Goal: Task Accomplishment & Management: Manage account settings

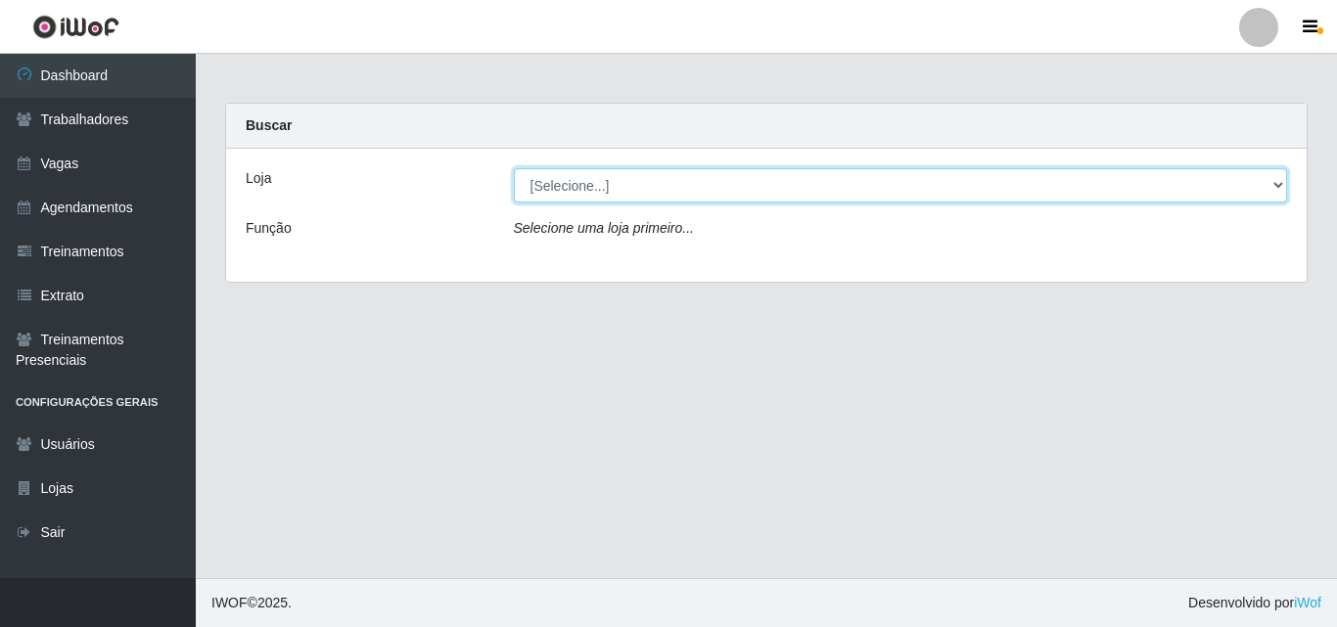
click at [782, 175] on select "[Selecione...] Famiglia Muccini - Ristorante [PERSON_NAME]" at bounding box center [901, 185] width 774 height 34
select select "267"
click at [514, 168] on select "[Selecione...] Famiglia Muccini - Ristorante [PERSON_NAME]" at bounding box center [901, 185] width 774 height 34
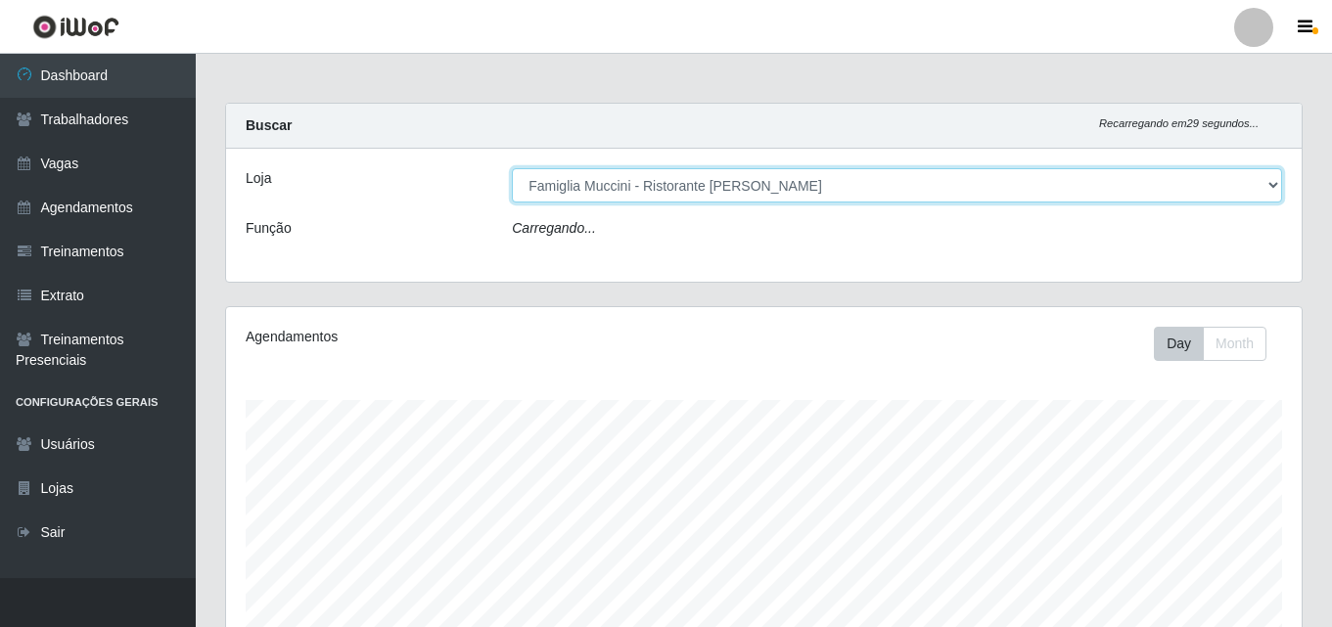
scroll to position [406, 1076]
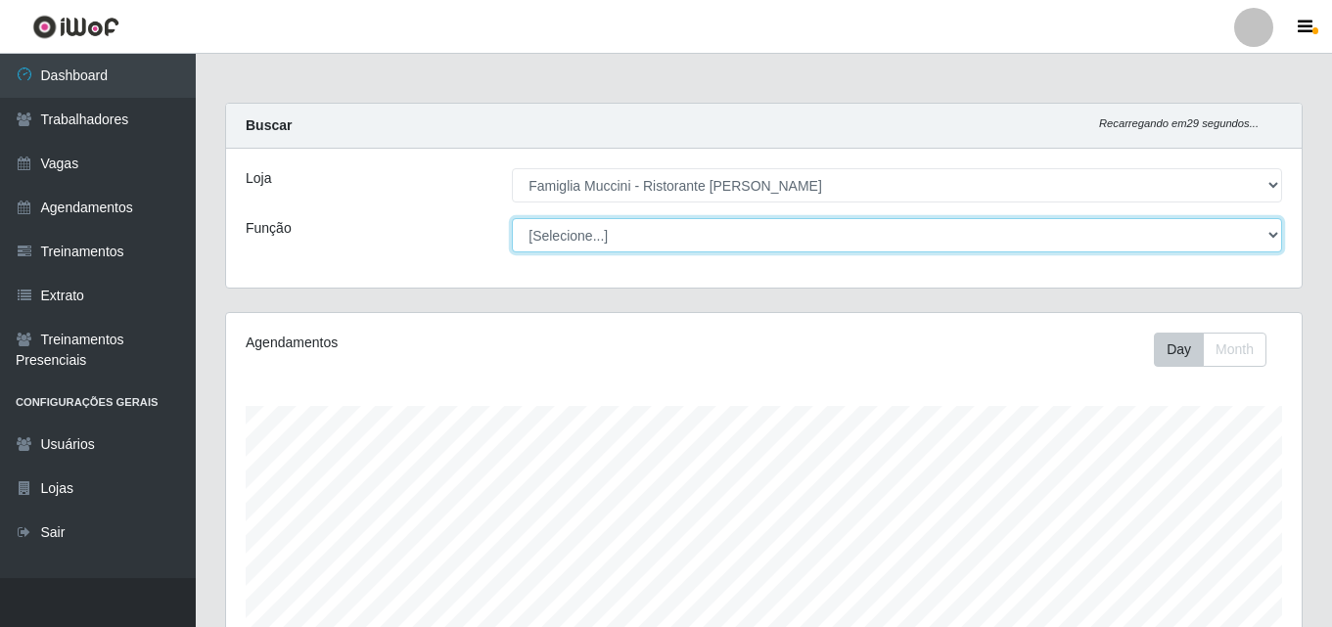
click at [775, 222] on select "[Selecione...] ASG ASG + ASG ++ Auxiliar de Cozinha Auxiliar de Cozinha + Auxil…" at bounding box center [897, 235] width 770 height 34
select select "16"
click at [512, 218] on select "[Selecione...] ASG ASG + ASG ++ Auxiliar de Cozinha Auxiliar de Cozinha + Auxil…" at bounding box center [897, 235] width 770 height 34
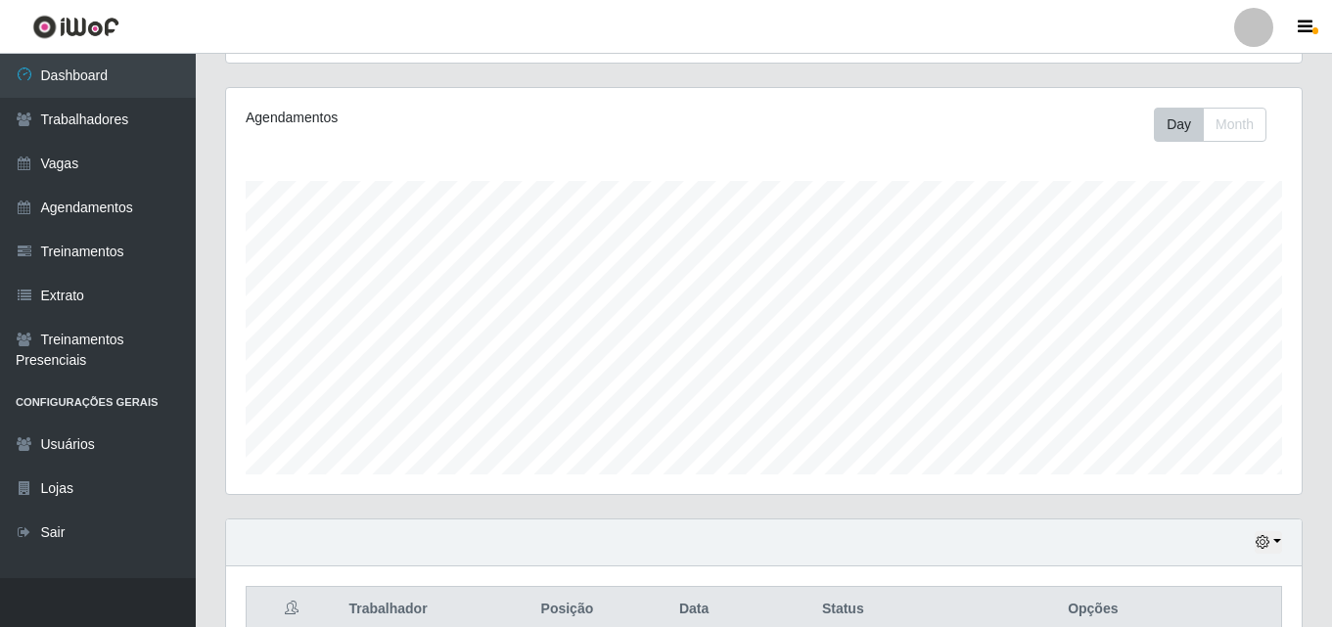
scroll to position [411, 0]
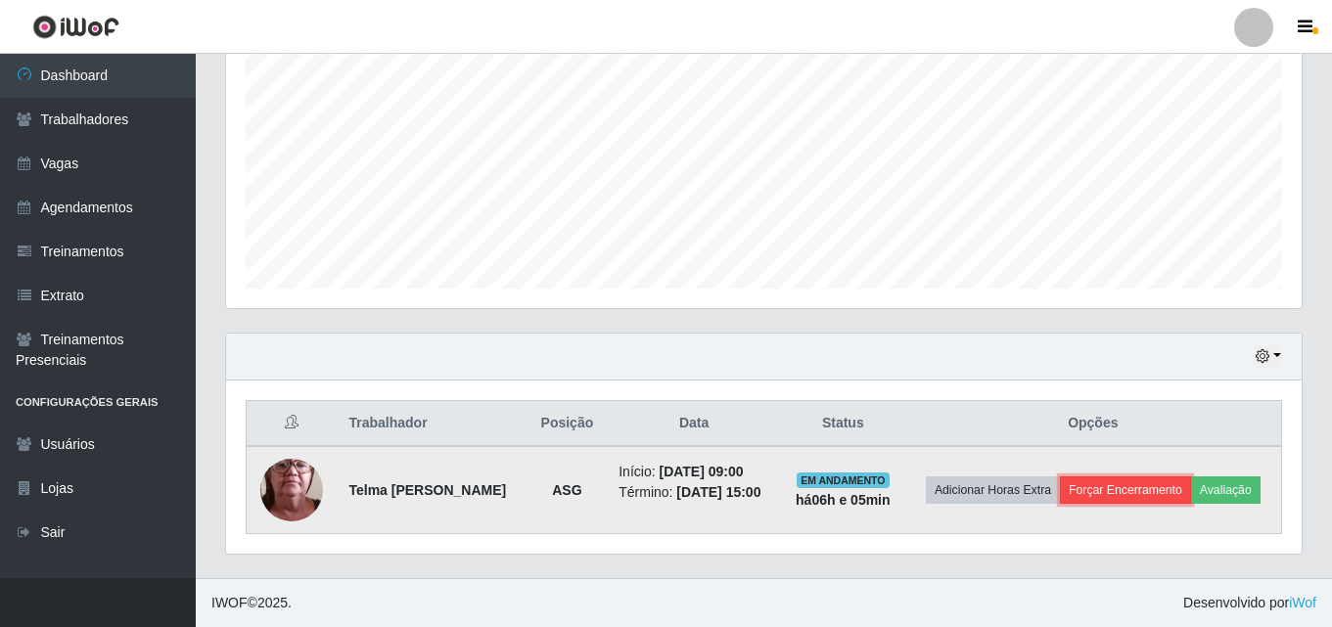
click at [1133, 494] on button "Forçar Encerramento" at bounding box center [1125, 490] width 131 height 27
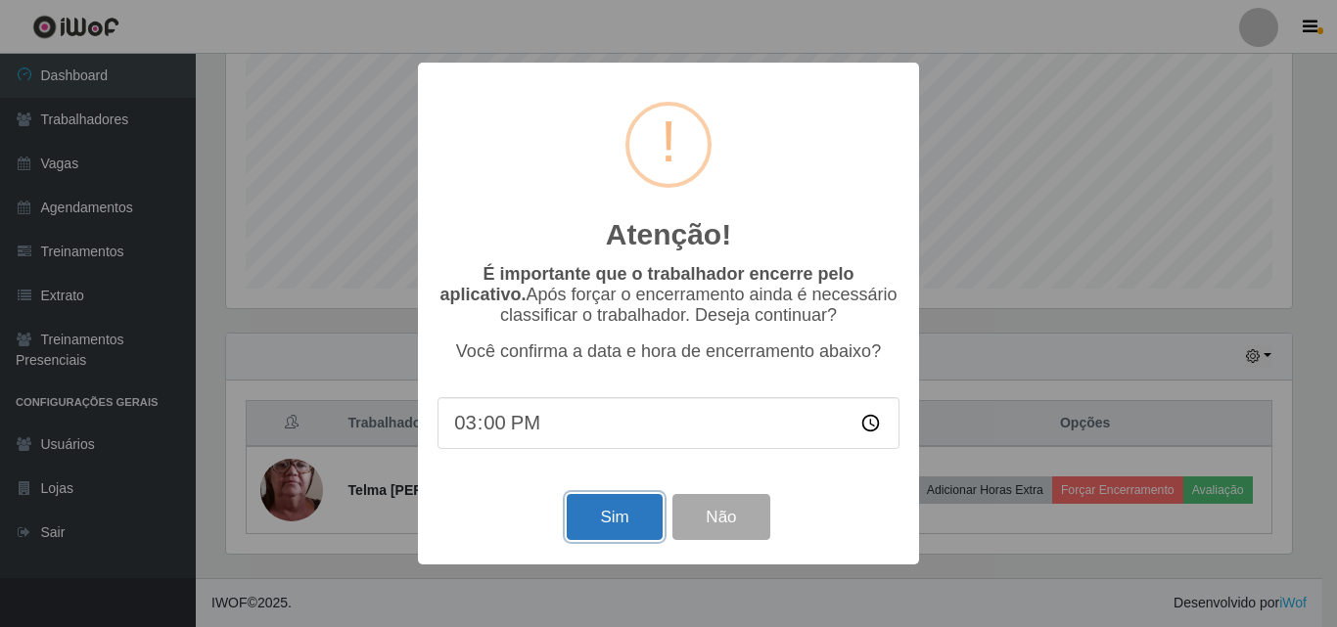
click at [605, 518] on button "Sim" at bounding box center [614, 517] width 95 height 46
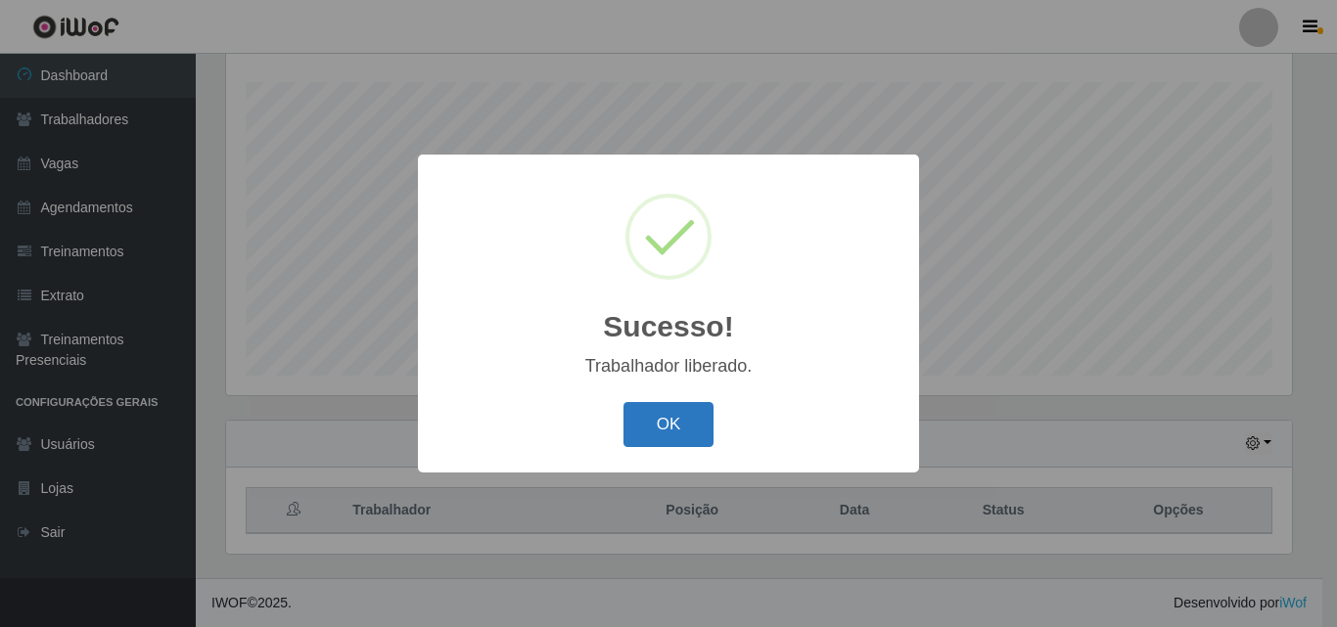
click at [662, 437] on button "OK" at bounding box center [669, 425] width 91 height 46
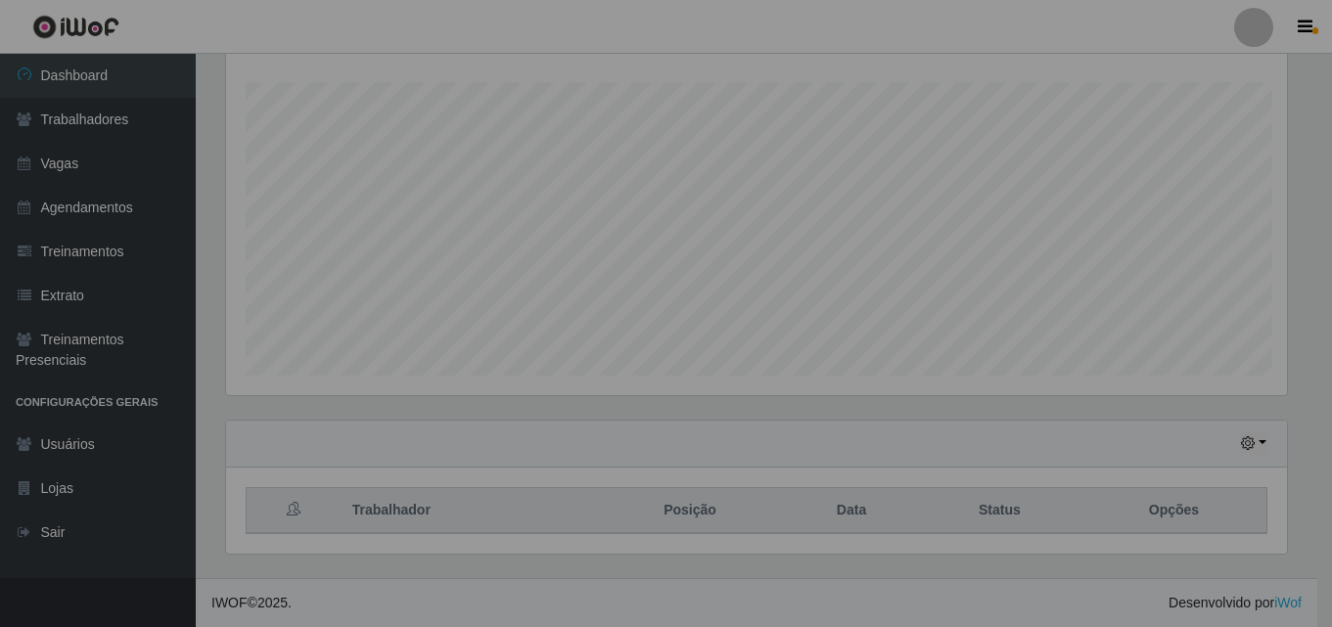
scroll to position [406, 1076]
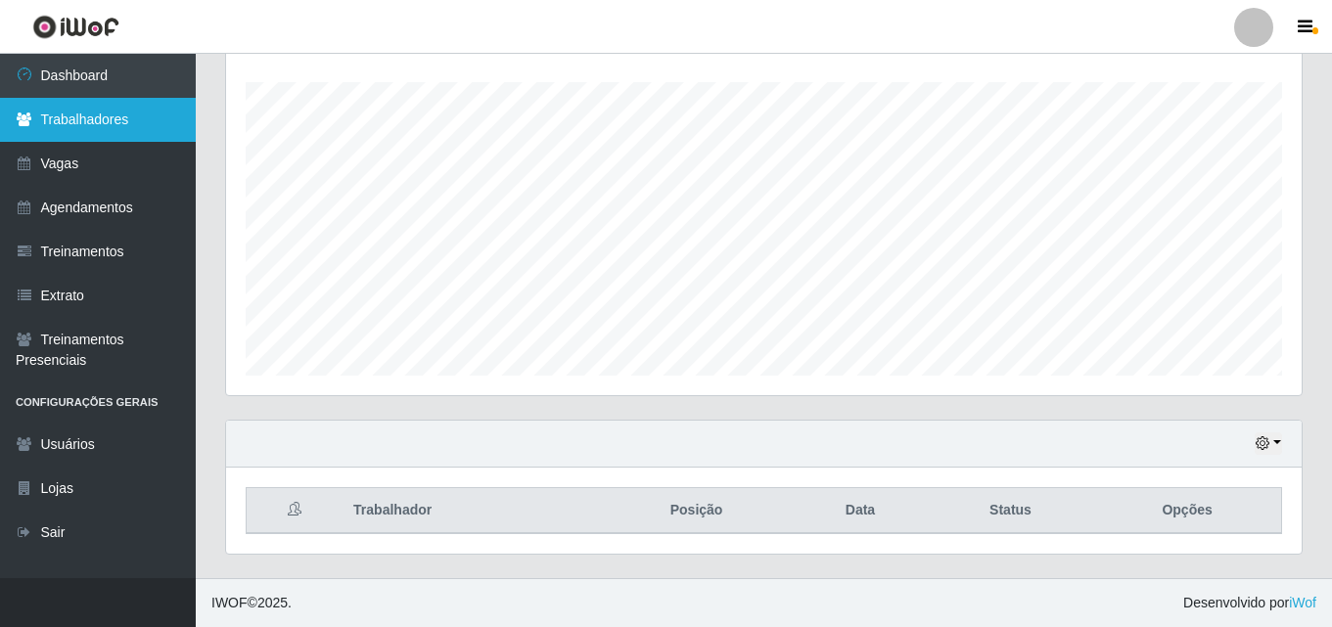
click at [97, 107] on link "Trabalhadores" at bounding box center [98, 120] width 196 height 44
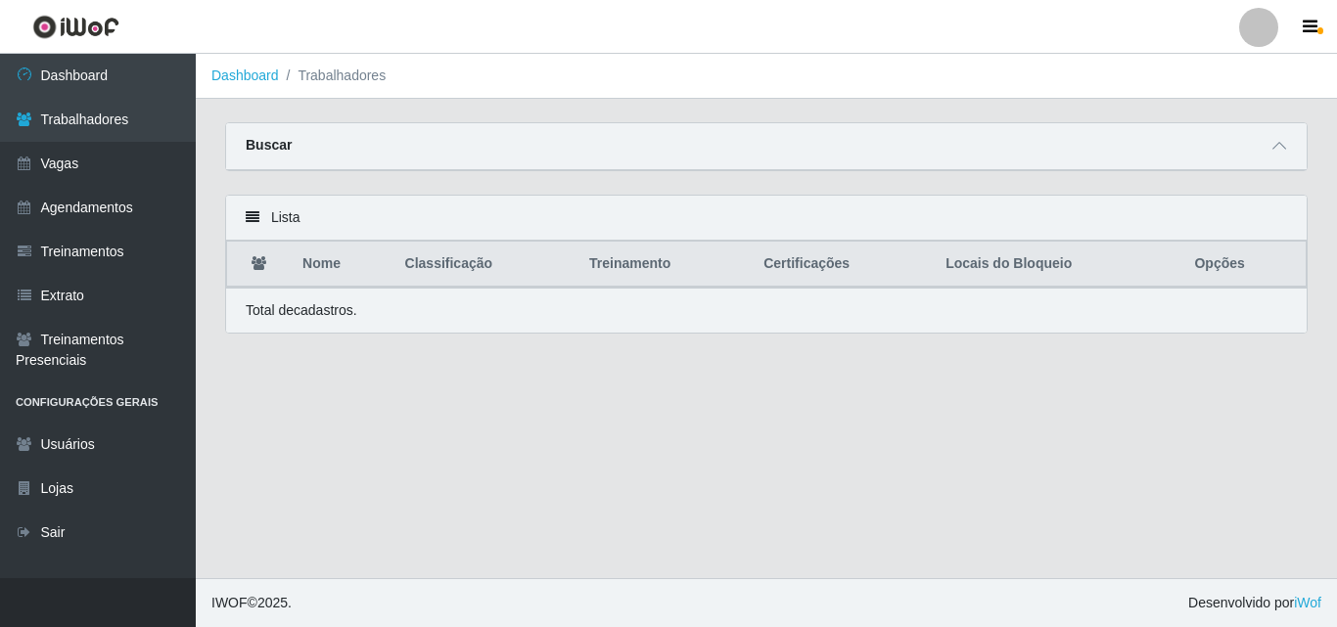
click at [446, 152] on div "Buscar" at bounding box center [766, 146] width 1081 height 47
click at [1280, 145] on icon at bounding box center [1280, 146] width 14 height 14
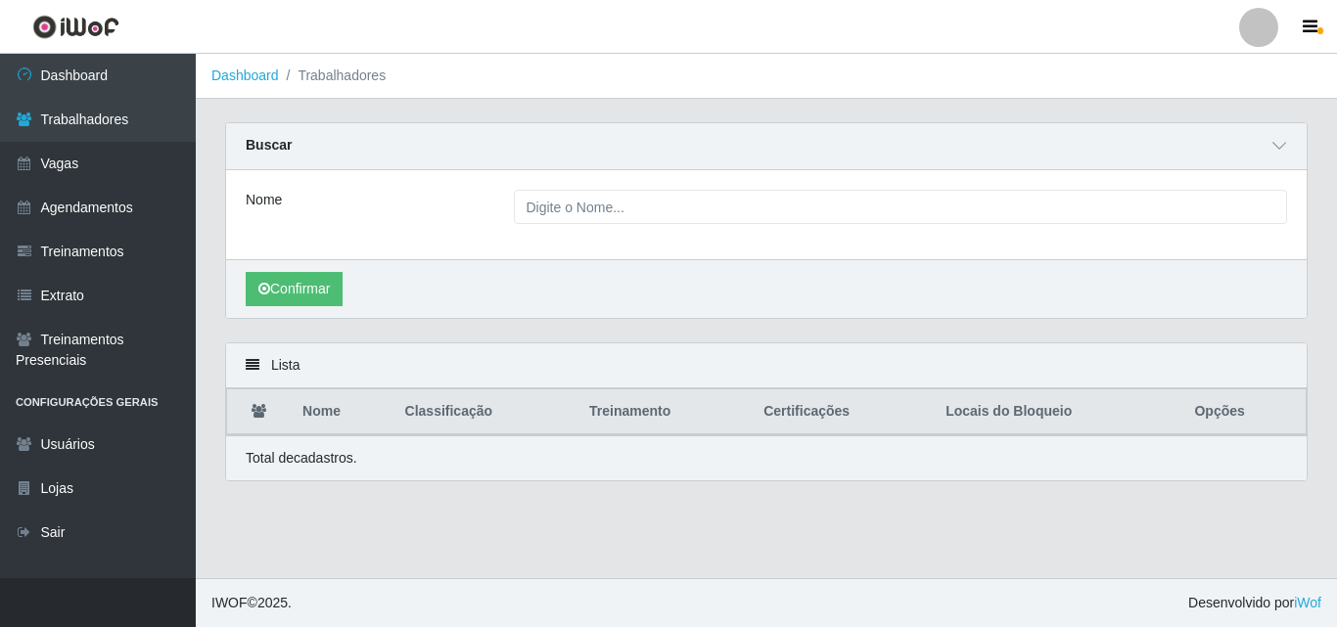
click at [646, 189] on div "Nome" at bounding box center [766, 214] width 1081 height 89
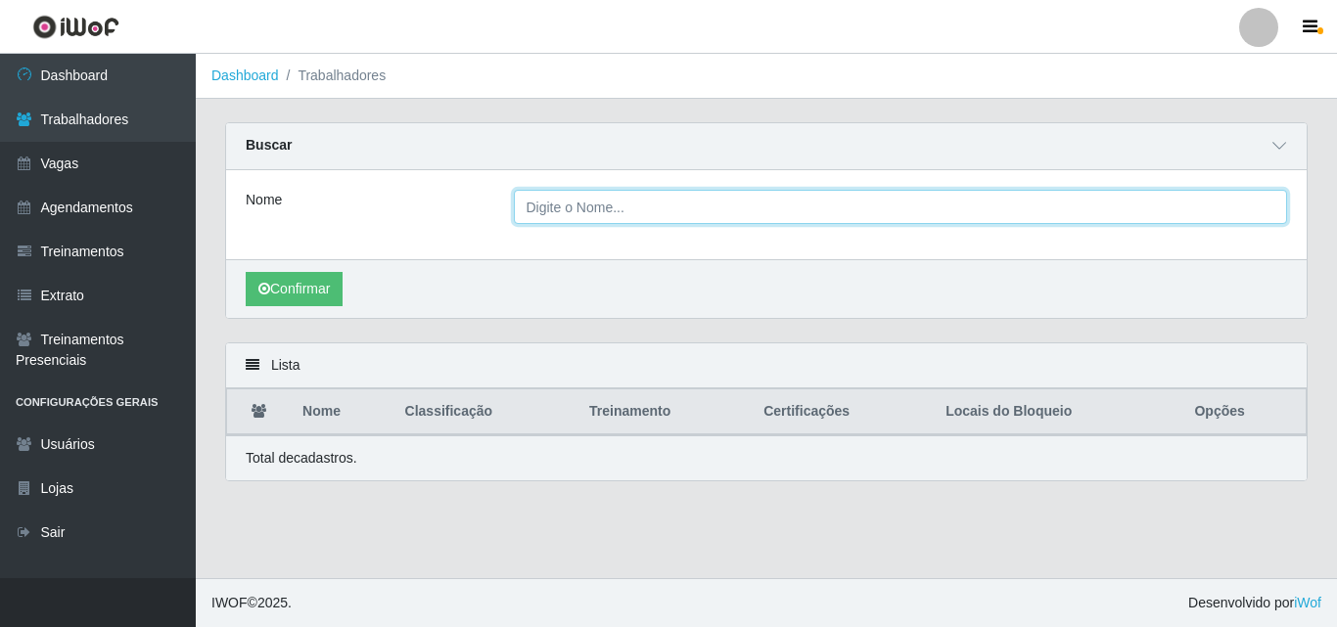
click at [653, 199] on input "Nome" at bounding box center [901, 207] width 774 height 34
click at [673, 218] on input "Nome" at bounding box center [901, 207] width 774 height 34
type input "telma"
click at [246, 272] on button "Confirmar" at bounding box center [294, 289] width 97 height 34
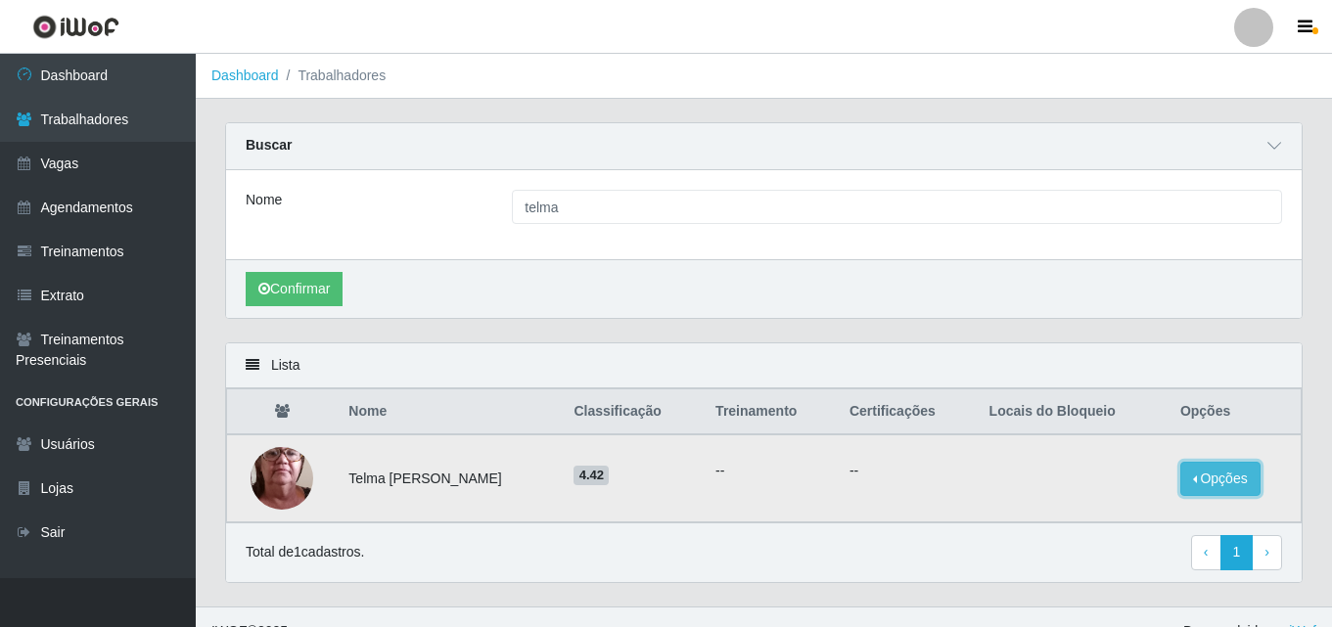
click at [1218, 481] on button "Opções" at bounding box center [1221, 479] width 80 height 34
click at [1147, 454] on button "Bloquear - Empresa" at bounding box center [1099, 457] width 158 height 41
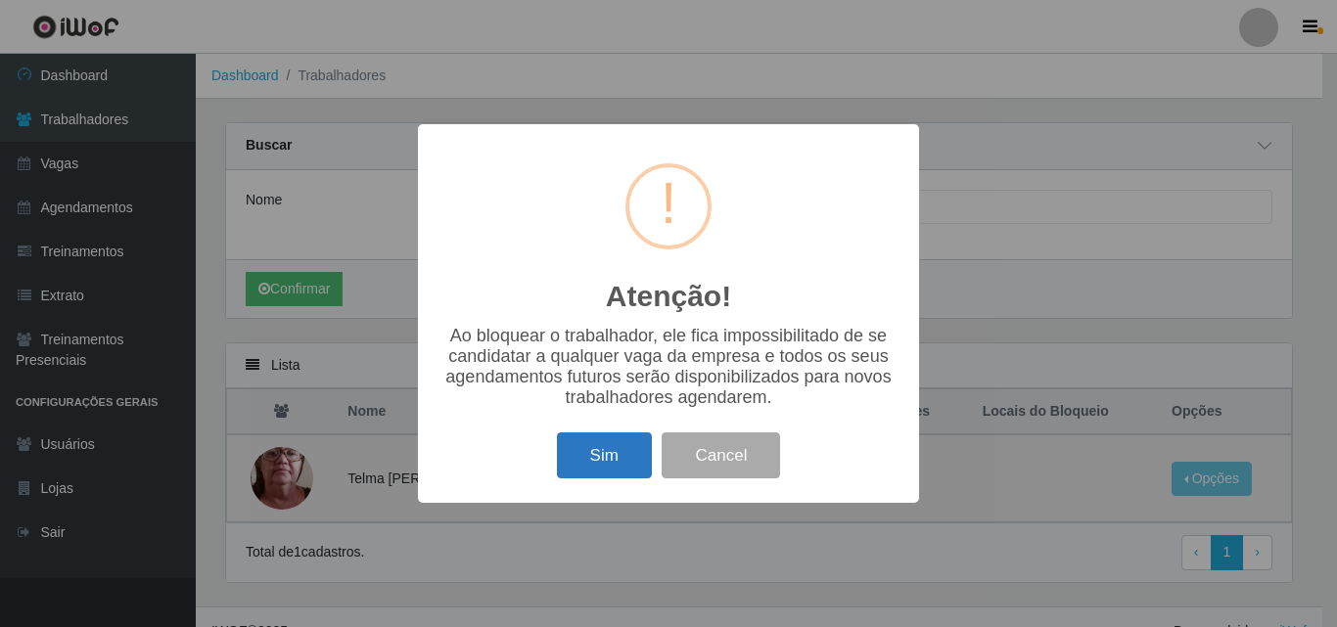
drag, startPoint x: 574, startPoint y: 436, endPoint x: 585, endPoint y: 442, distance: 13.6
click at [576, 437] on div "Sim Cancel" at bounding box center [669, 456] width 462 height 56
click at [597, 448] on button "Sim" at bounding box center [604, 456] width 95 height 46
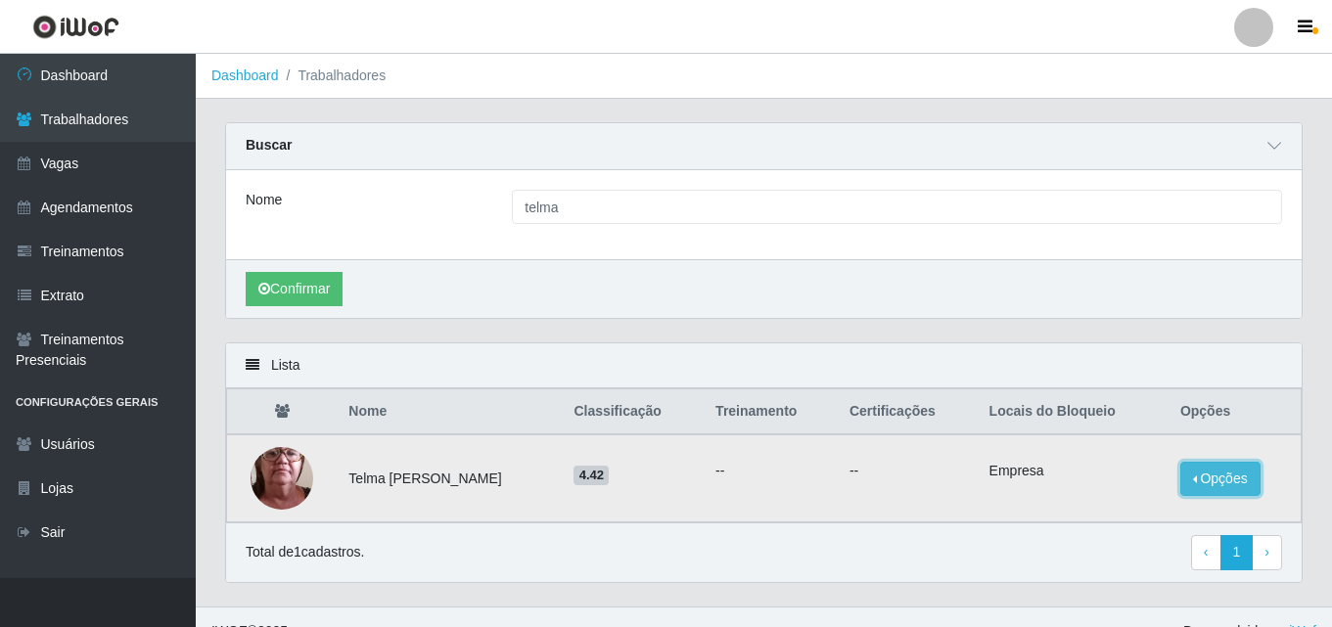
click at [1210, 491] on button "Opções" at bounding box center [1221, 479] width 80 height 34
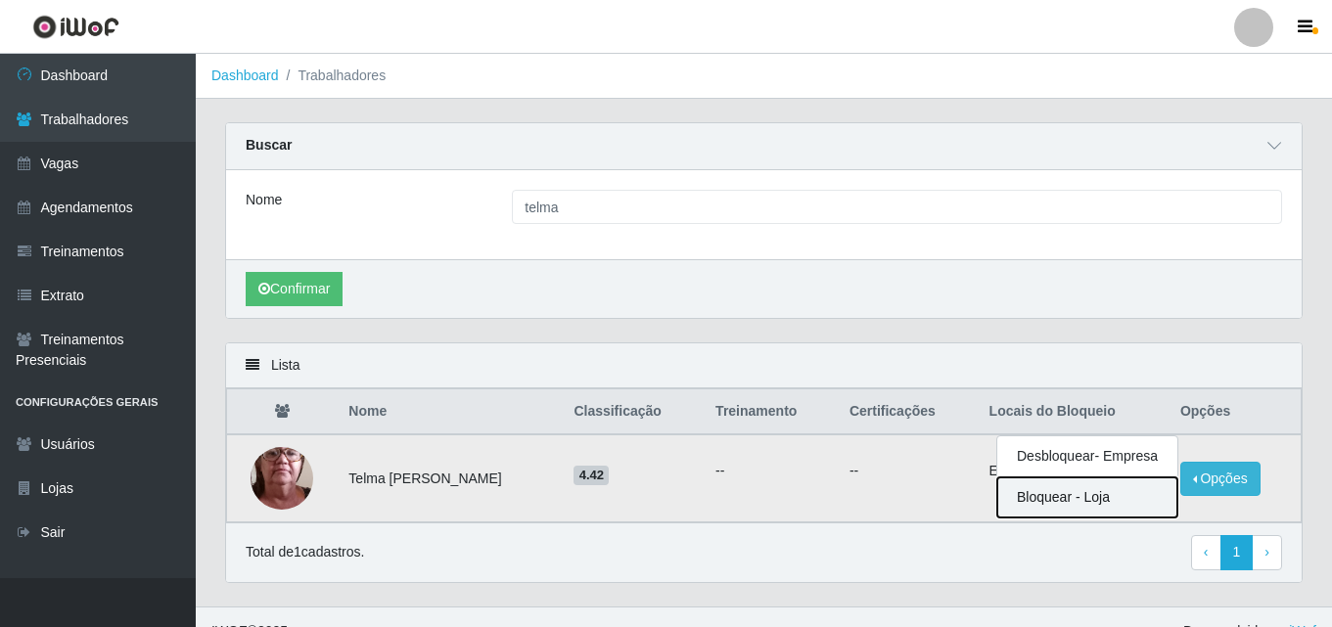
click at [1080, 488] on button "Bloquear - Loja" at bounding box center [1087, 498] width 180 height 40
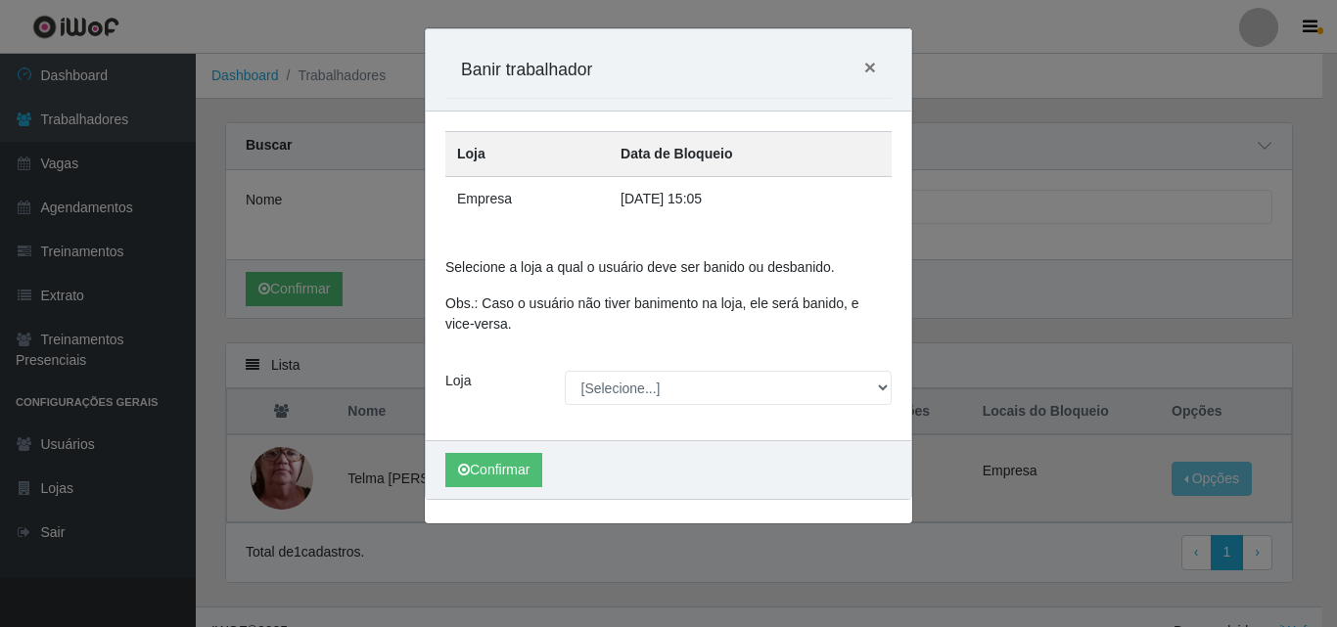
click at [649, 361] on div "Loja Data de Bloqueio Empresa [DATE] 15:05 Selecione a loja a qual o usuário de…" at bounding box center [669, 276] width 486 height 329
click at [647, 389] on select "[Selecione...] Famiglia Muccini - Ristorante [PERSON_NAME]" at bounding box center [729, 388] width 328 height 34
select select "267"
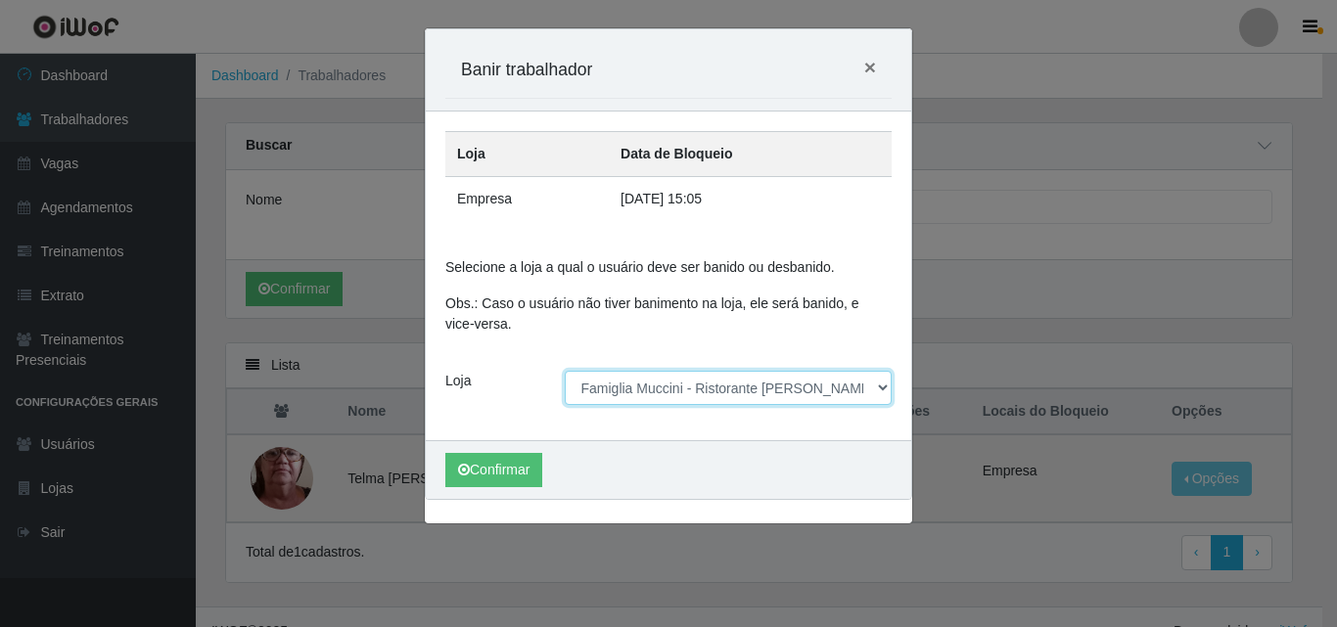
click at [565, 371] on select "[Selecione...] Famiglia Muccini - Ristorante [PERSON_NAME]" at bounding box center [729, 388] width 328 height 34
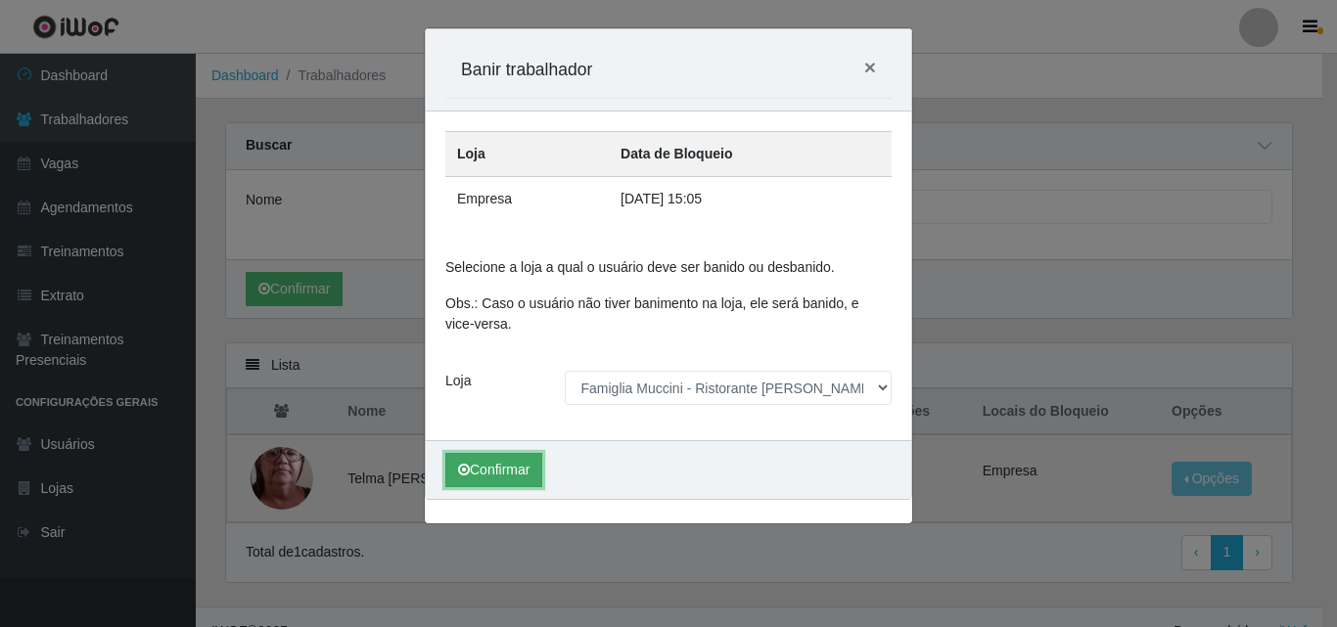
click at [509, 469] on button "Confirmar" at bounding box center [493, 470] width 97 height 34
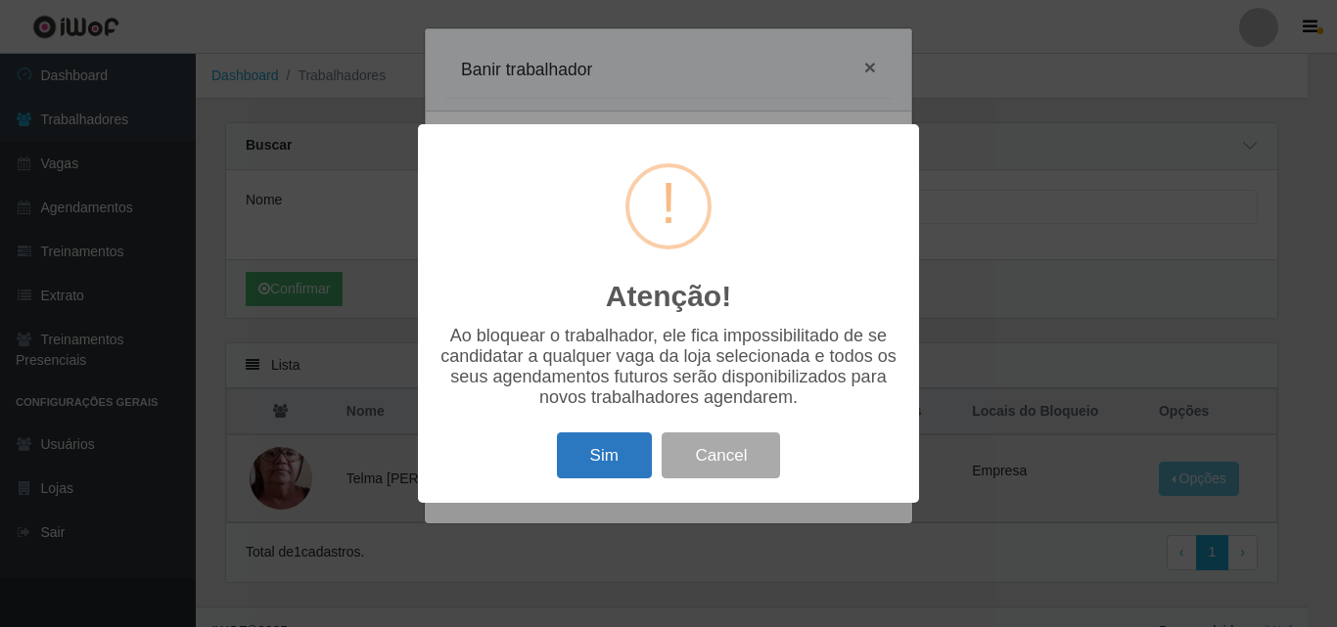
click at [598, 469] on button "Sim" at bounding box center [604, 456] width 95 height 46
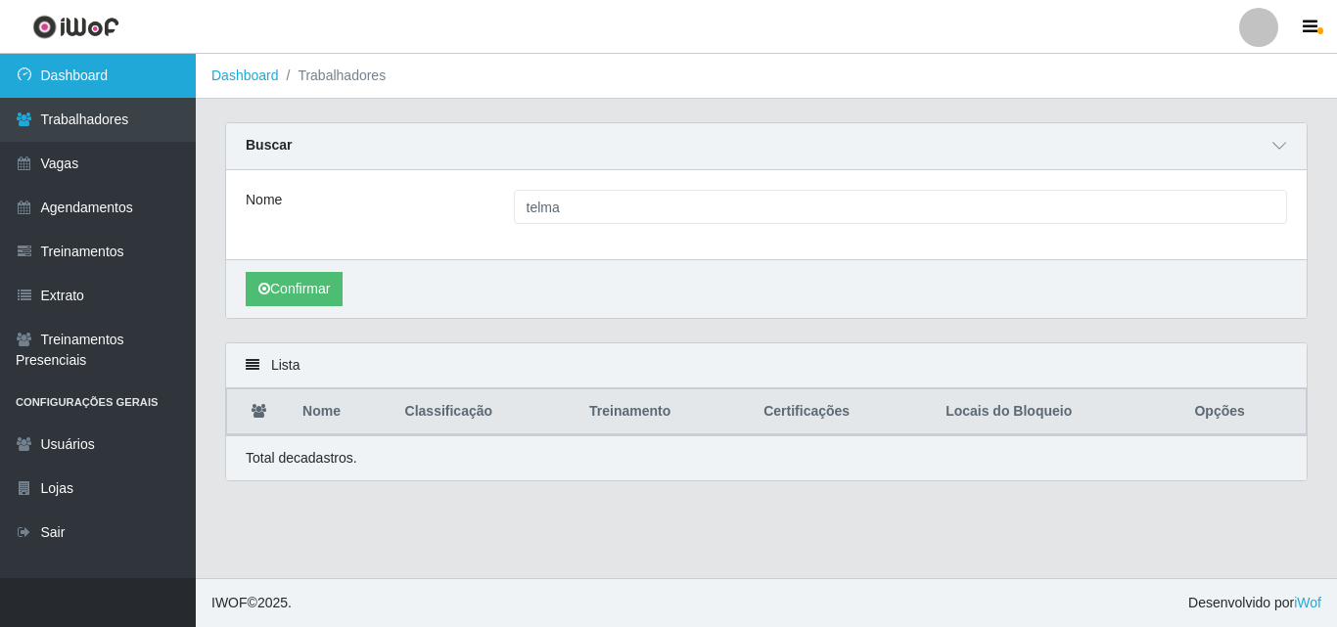
click at [24, 70] on icon at bounding box center [25, 75] width 18 height 14
